Goal: Task Accomplishment & Management: Manage account settings

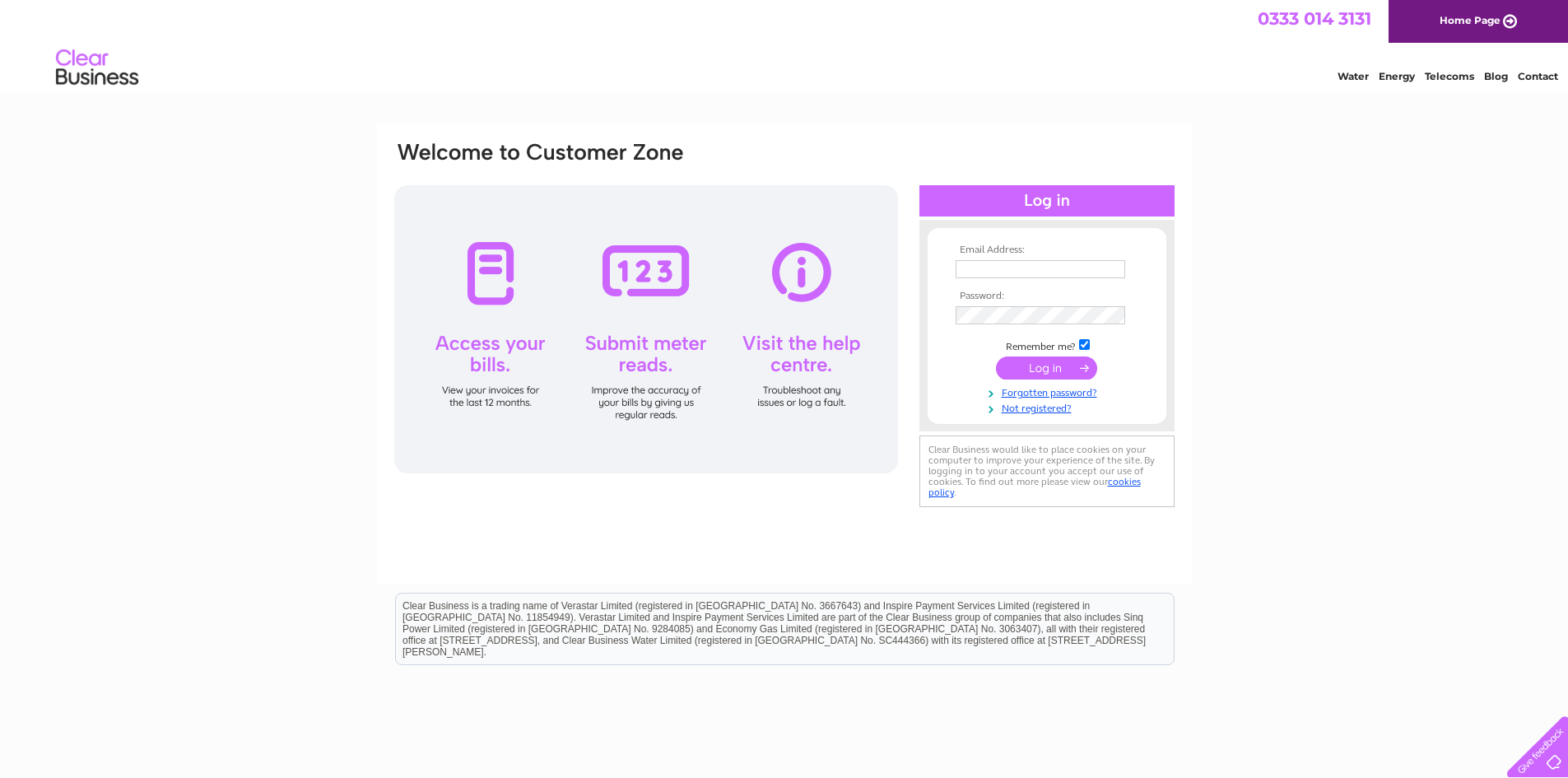
type input "elizabeth.Haye@bredburydental.co.uk"
click at [1035, 369] on input "submit" at bounding box center [1047, 368] width 101 height 23
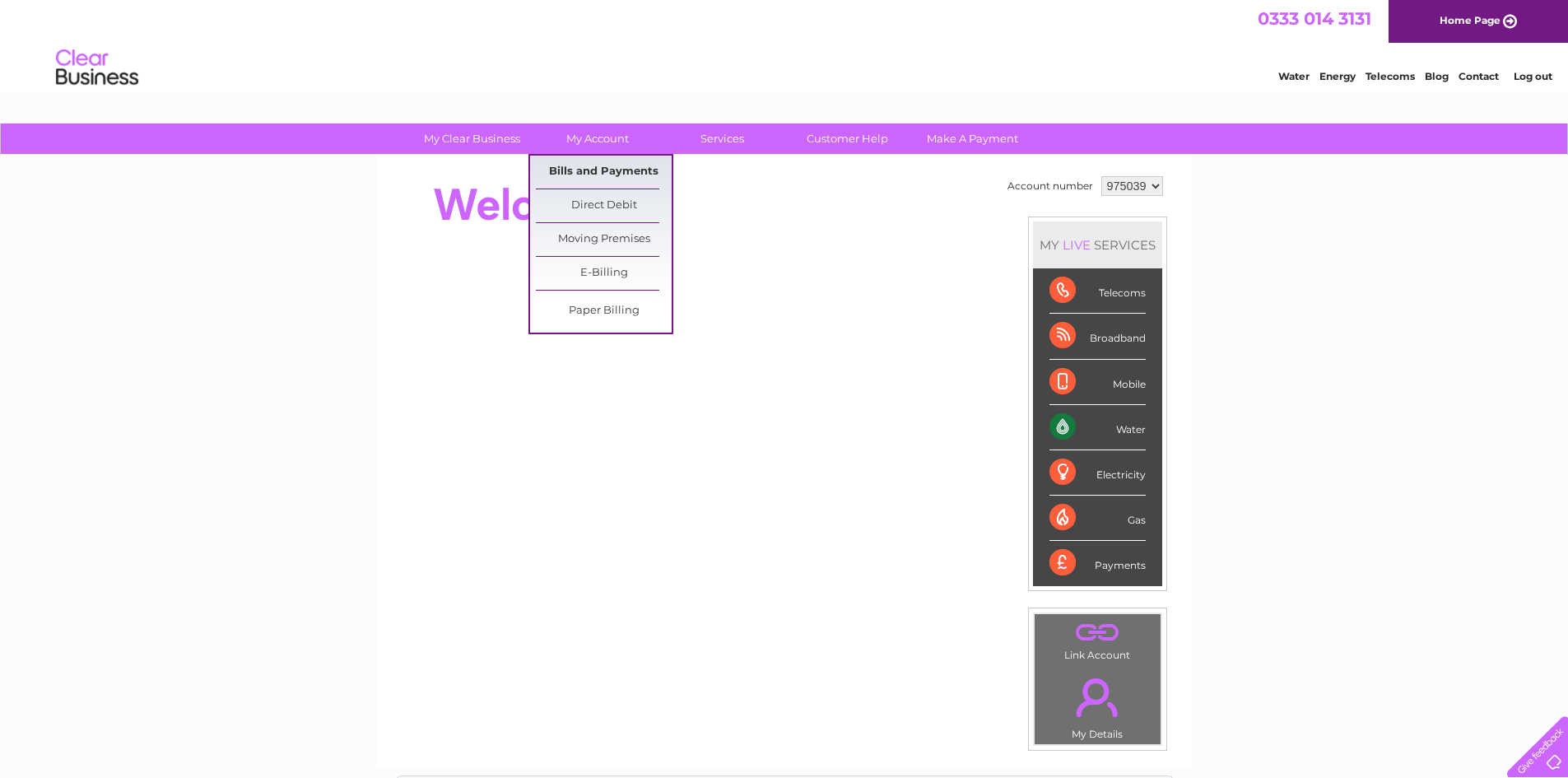
click at [586, 167] on link "Bills and Payments" at bounding box center [604, 172] width 136 height 33
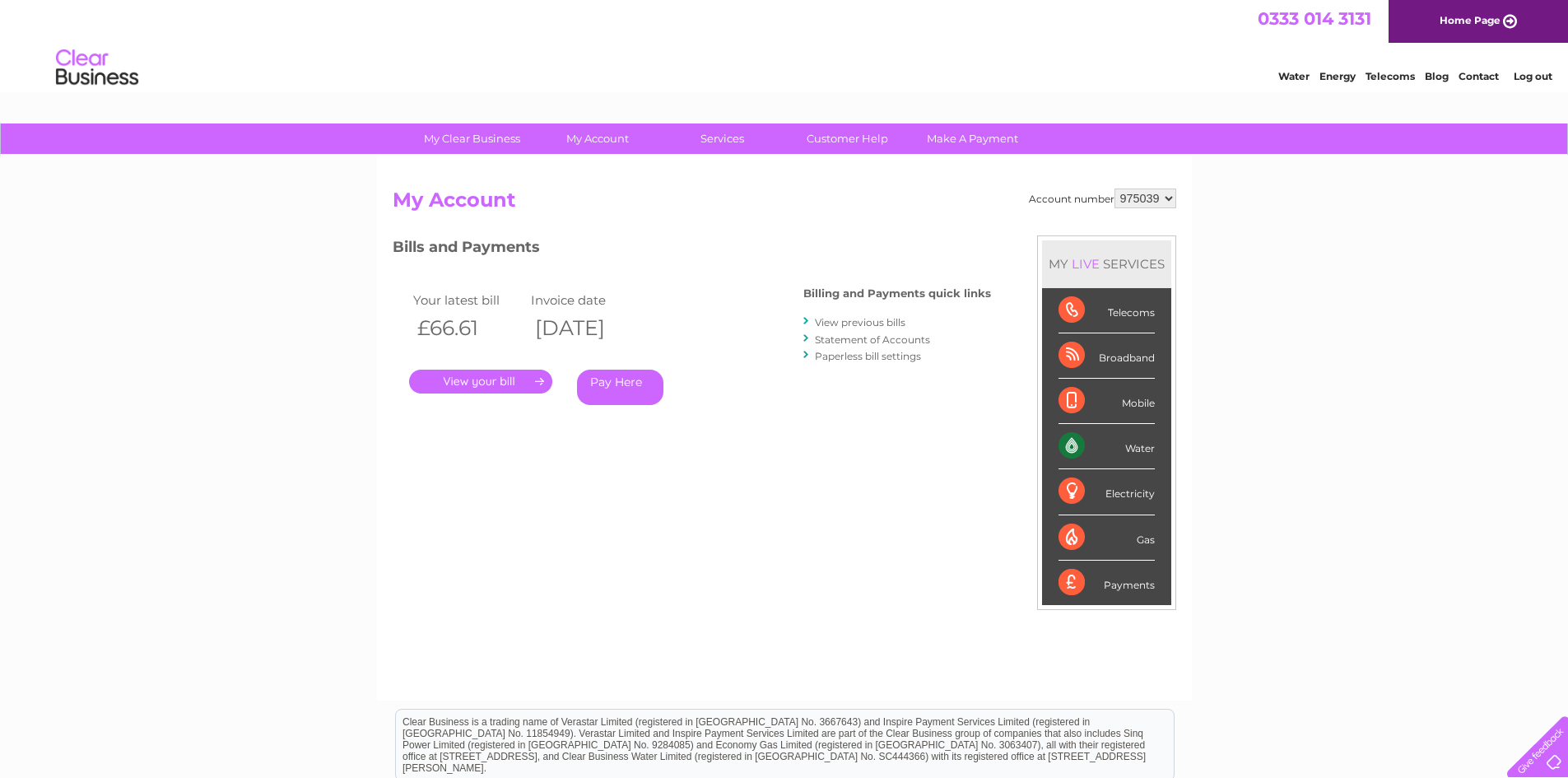
click at [847, 319] on link "View previous bills" at bounding box center [861, 322] width 90 height 12
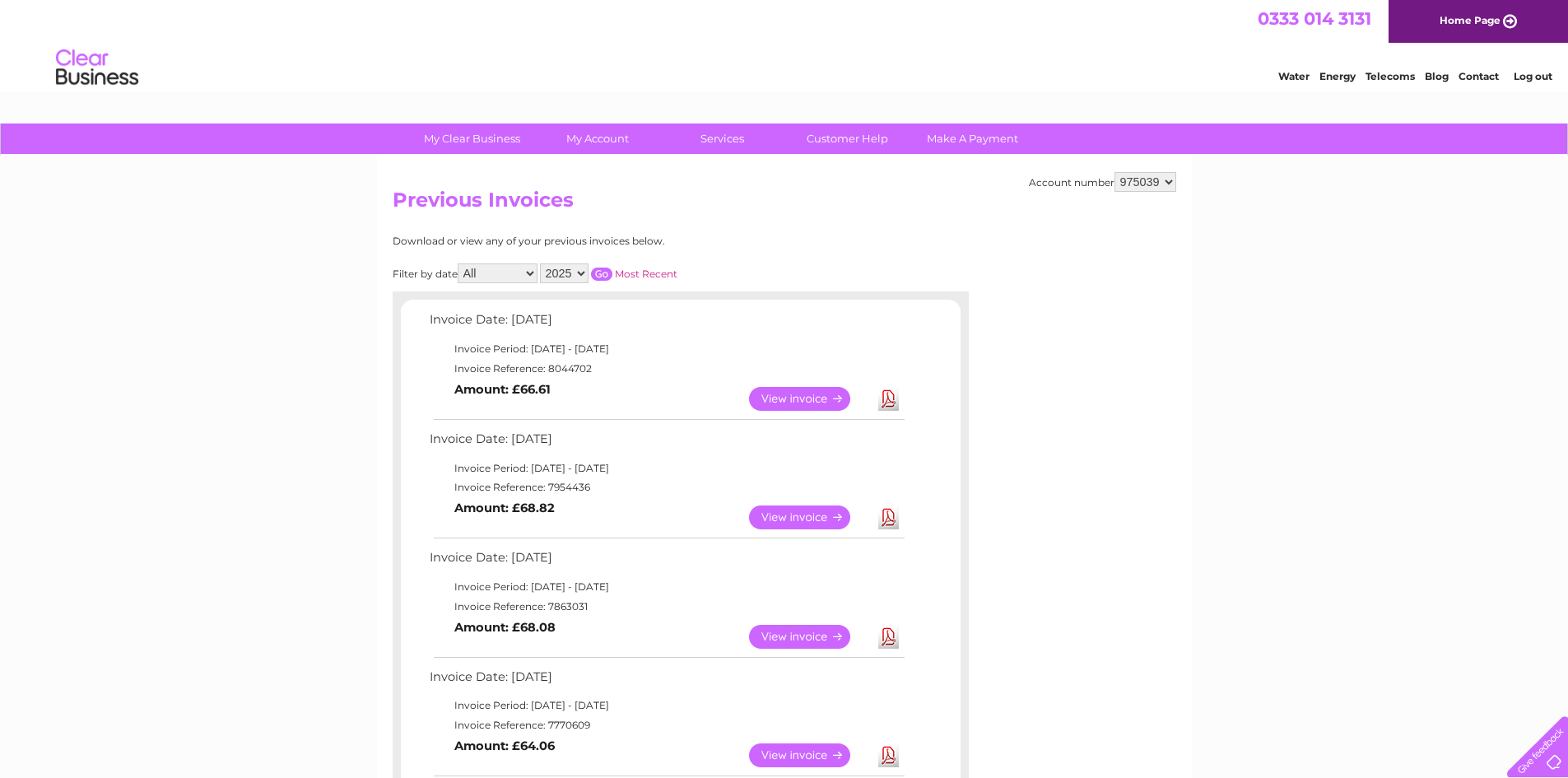
click at [569, 366] on td "Invoice Reference: 8044702" at bounding box center [666, 368] width 481 height 20
copy td "8044702"
click at [1548, 76] on link "Log out" at bounding box center [1533, 76] width 38 height 12
